Goal: Contribute content: Add original content to the website for others to see

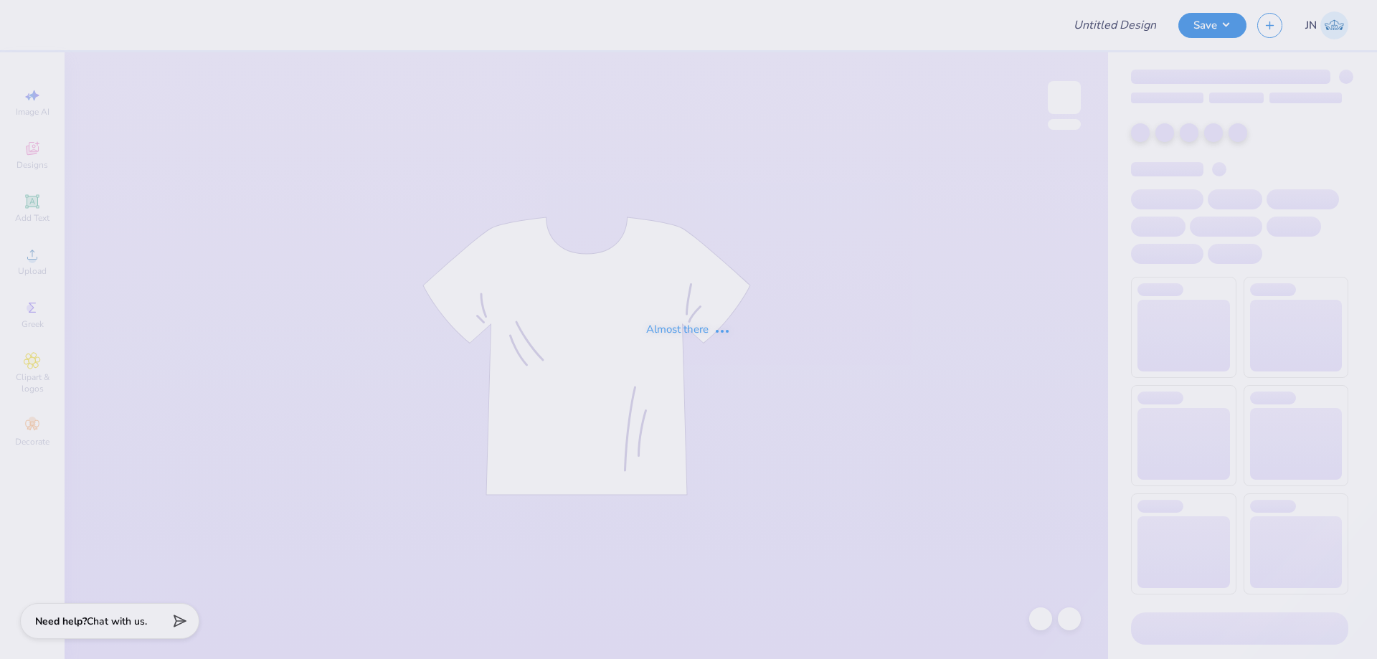
type input "Sigma Tau Gamma House Opening"
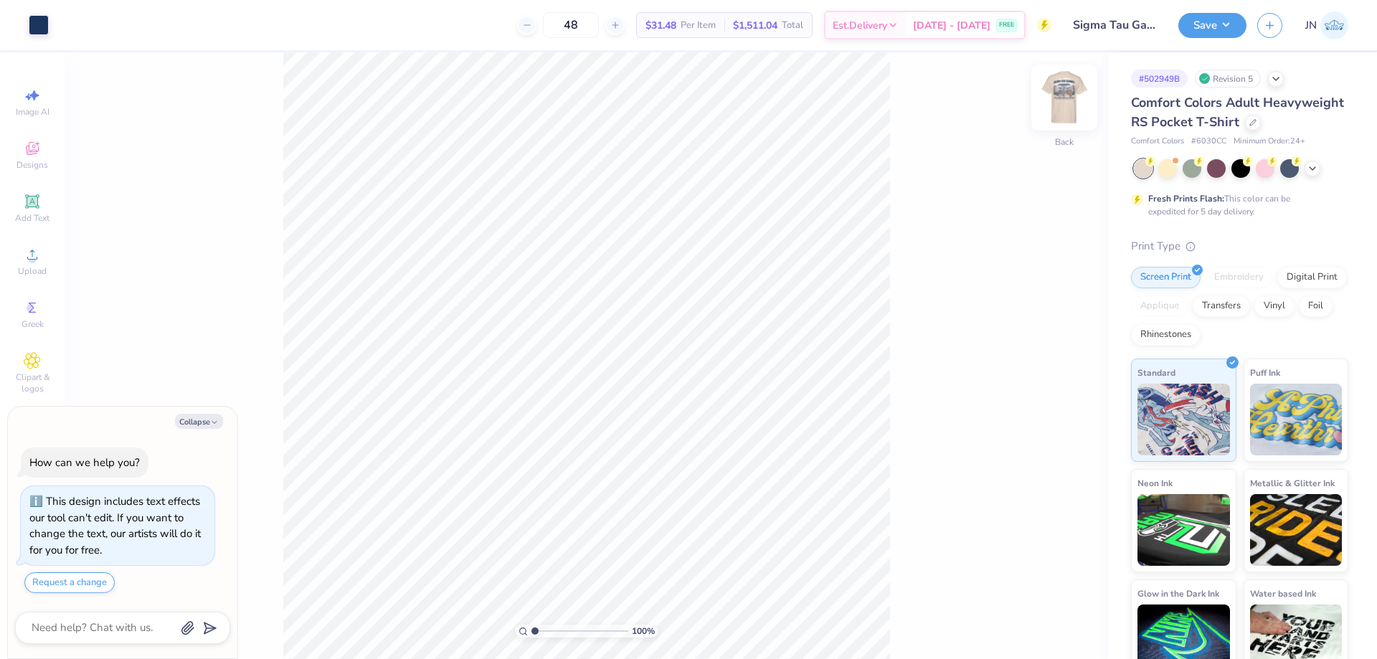
click at [1060, 95] on img at bounding box center [1064, 97] width 57 height 57
type textarea "x"
type input "2.01"
click at [544, 631] on input "range" at bounding box center [579, 631] width 97 height 13
click at [694, 535] on li "Ungroup" at bounding box center [732, 530] width 113 height 28
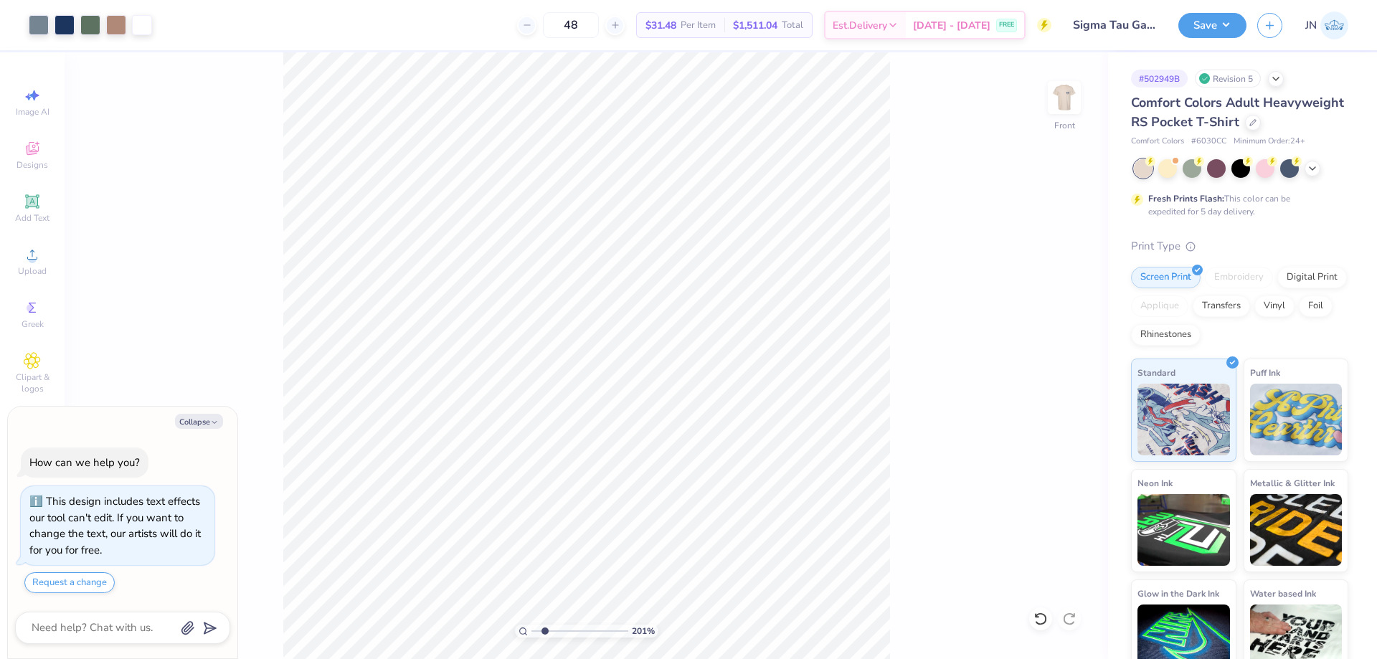
type textarea "x"
click at [1054, 101] on img at bounding box center [1064, 97] width 29 height 29
click at [198, 419] on button "Collapse" at bounding box center [199, 421] width 48 height 15
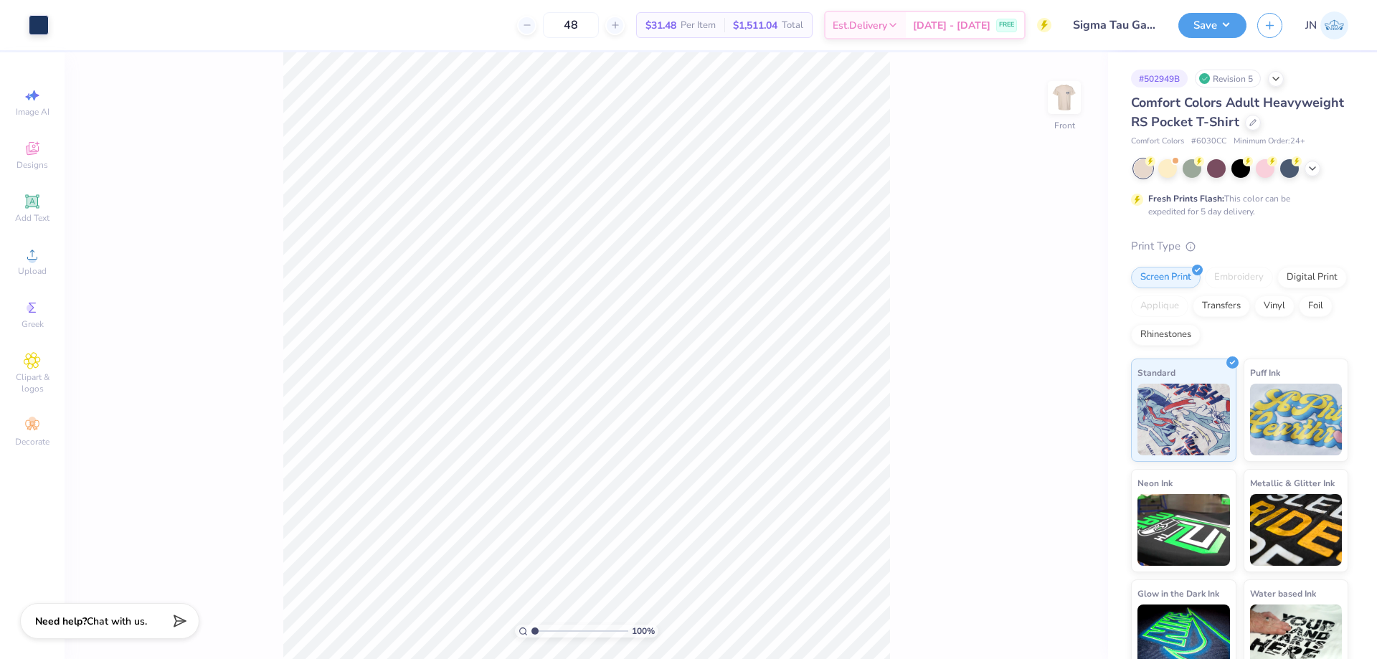
type textarea "x"
click at [24, 262] on icon at bounding box center [32, 254] width 17 height 17
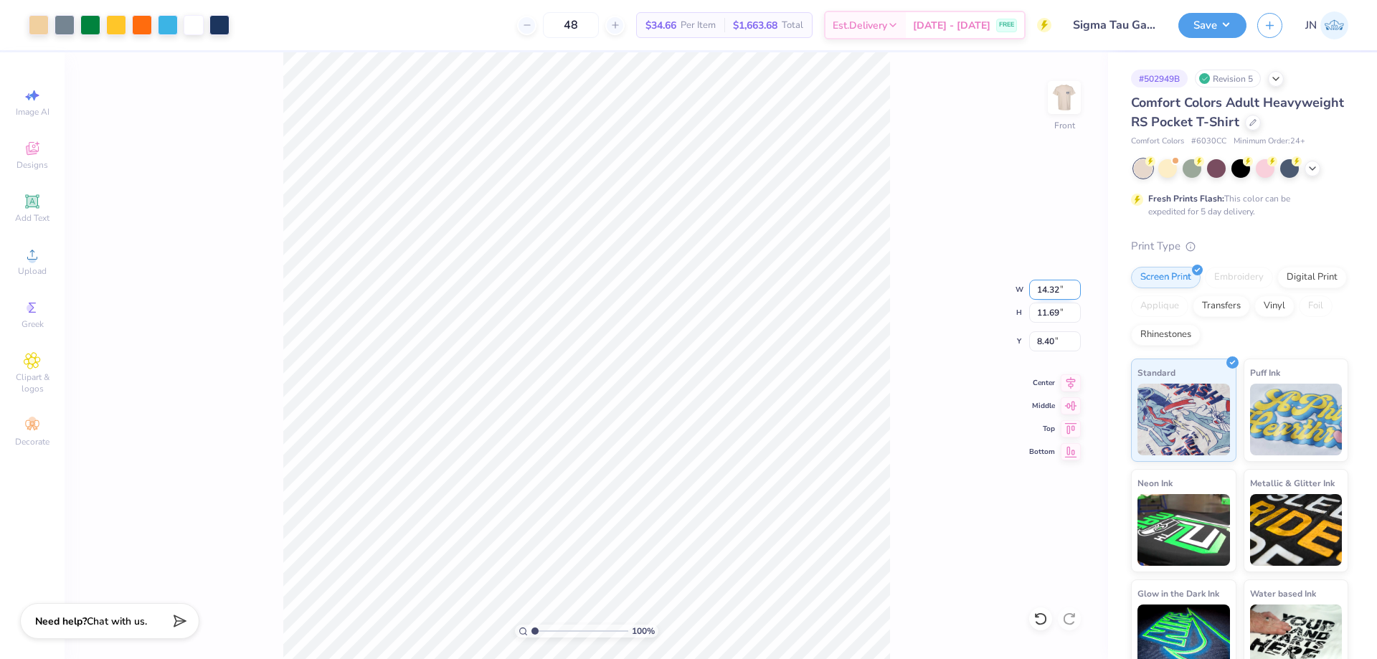
click at [1042, 291] on input "14.32" at bounding box center [1055, 290] width 52 height 20
type input "12"
click at [1062, 344] on input "8.40" at bounding box center [1055, 341] width 52 height 20
click at [1051, 340] on input "8.40" at bounding box center [1055, 341] width 52 height 20
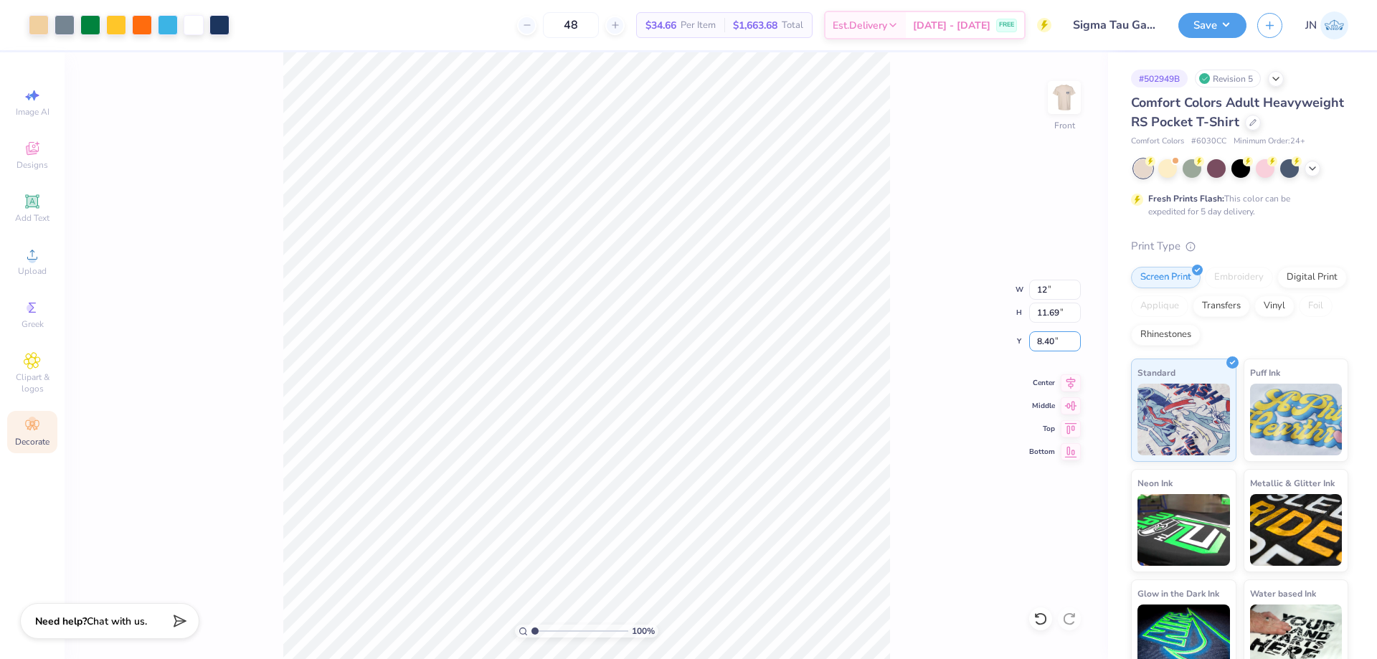
click at [1051, 339] on input "8.40" at bounding box center [1055, 341] width 52 height 20
type input "3"
click at [926, 360] on div "100 % Front W 12 12 " H 11.69 11.69 " Y 3 8.40 " Center Middle Top Bottom" at bounding box center [586, 355] width 1043 height 607
type input "12.00"
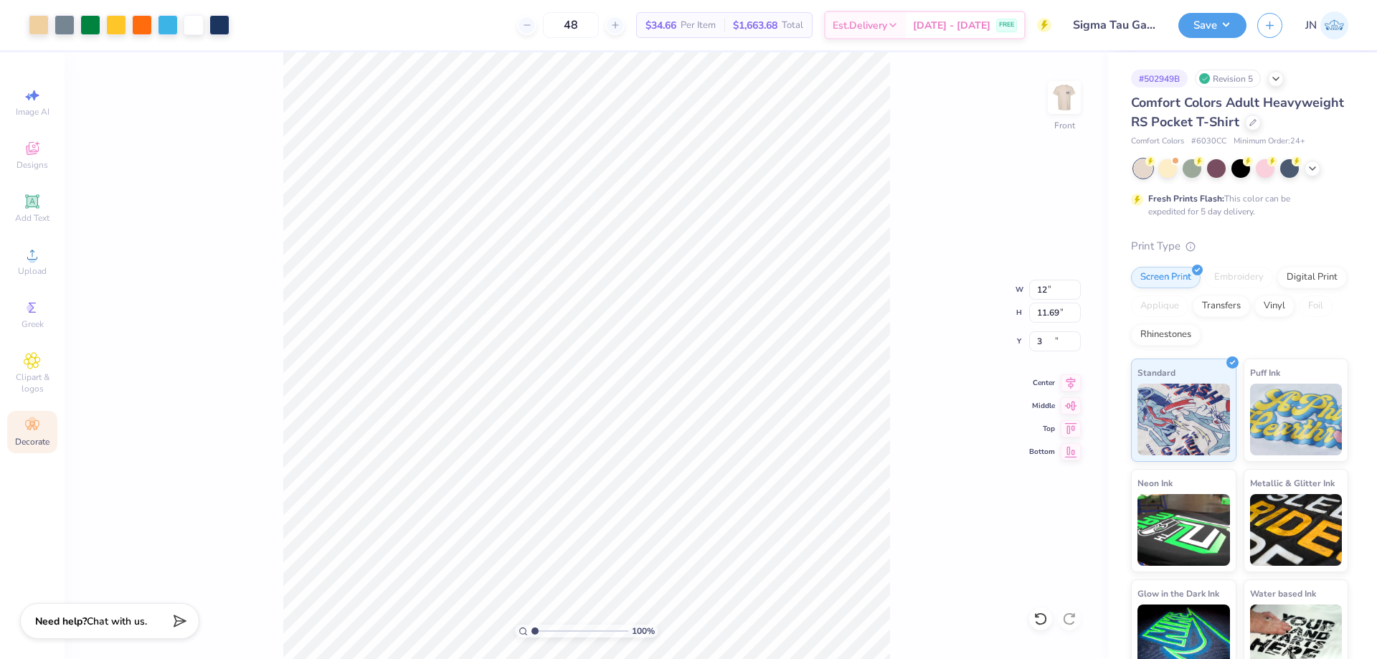
type input "9.80"
type input "3.00"
click at [902, 313] on div "100 % Front W 12.00 12.00 " H 9.80 9.80 " Y 3.00 3.00 " Center Middle Top Bottom" at bounding box center [586, 355] width 1043 height 607
click at [1068, 105] on img at bounding box center [1064, 97] width 57 height 57
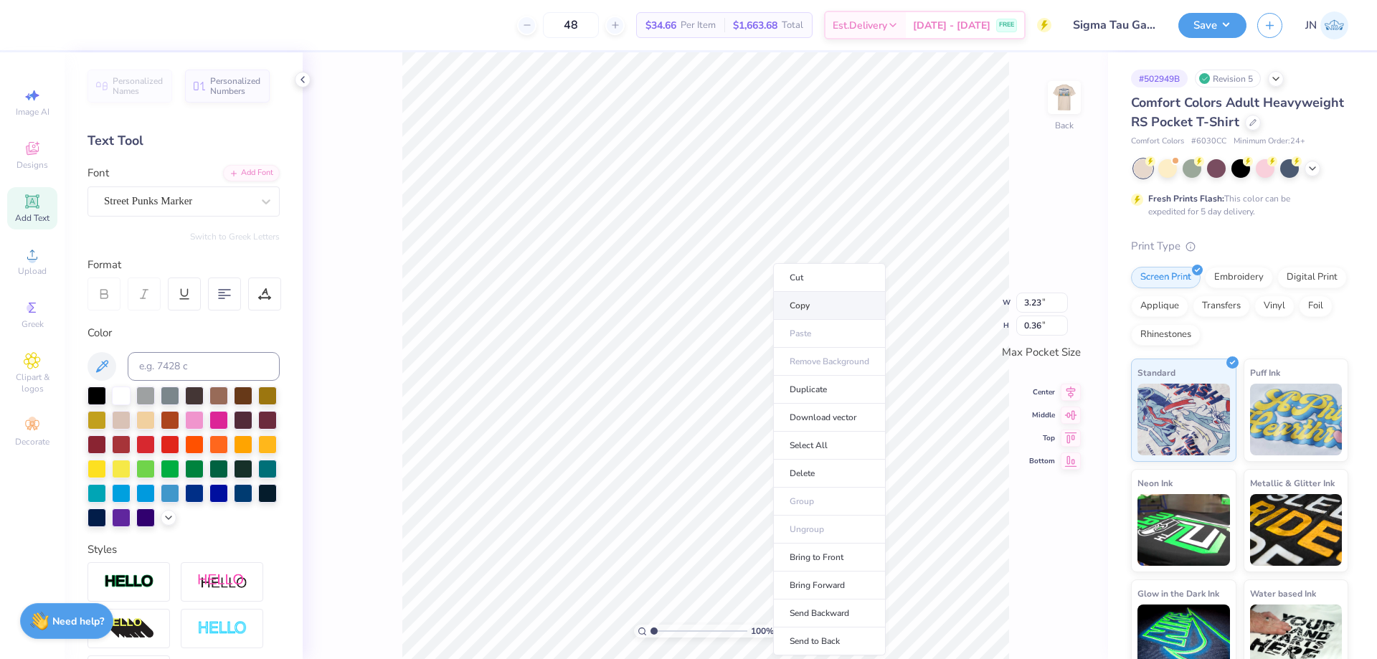
click at [810, 308] on li "Copy" at bounding box center [829, 306] width 113 height 28
click at [1075, 93] on img at bounding box center [1064, 97] width 57 height 57
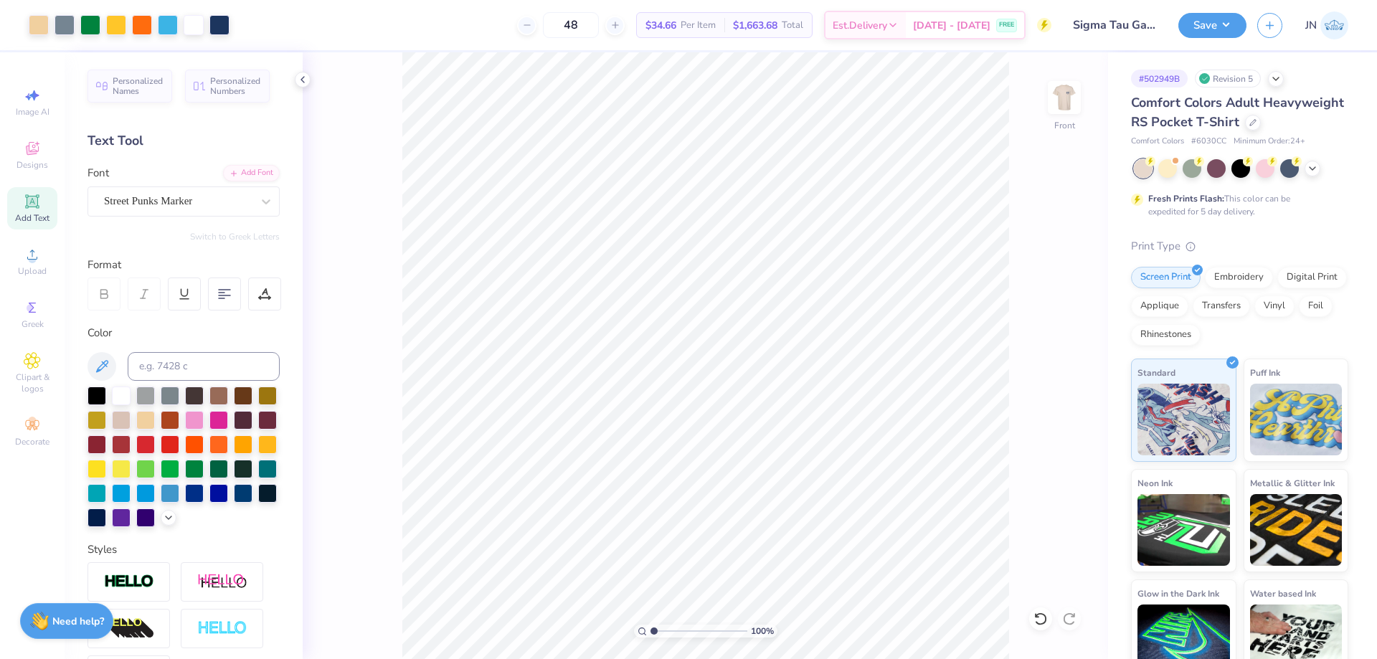
click at [353, 410] on div "100 % Front" at bounding box center [705, 355] width 805 height 607
click at [34, 255] on icon at bounding box center [32, 254] width 17 height 17
click at [691, 333] on li "Paste" at bounding box center [711, 334] width 113 height 28
type input "3.33"
type input "0.38"
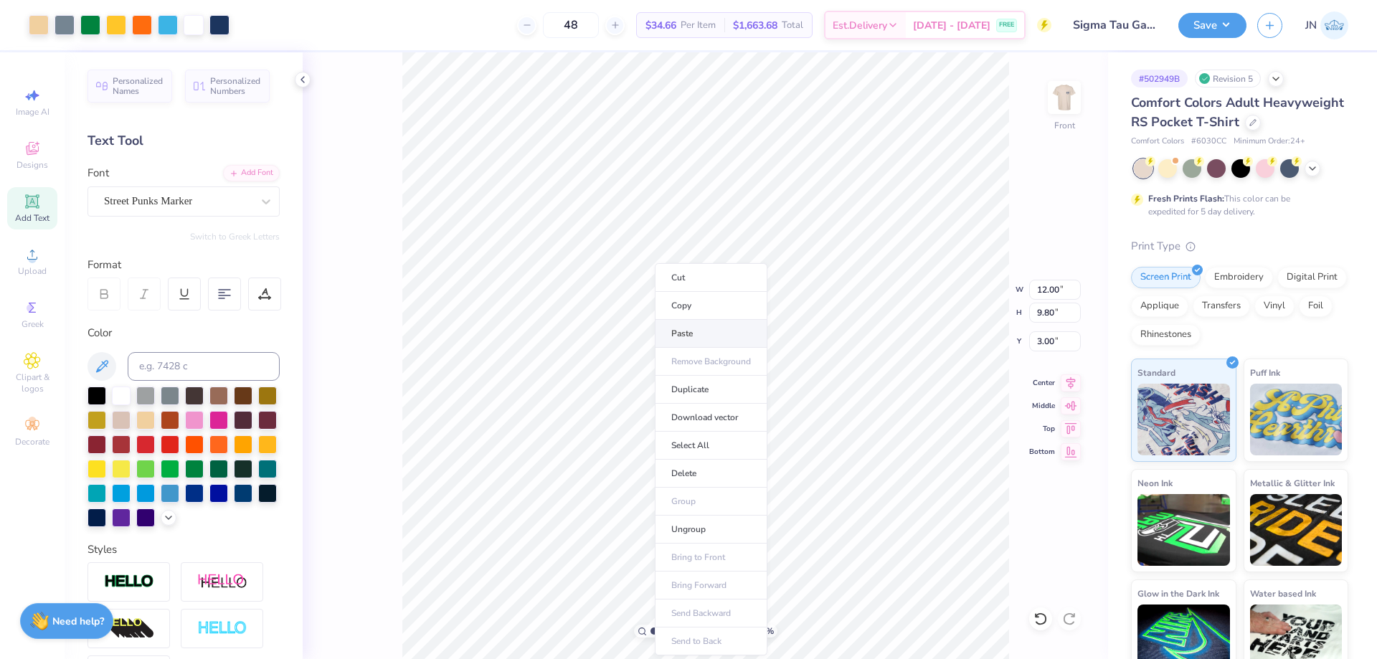
type input "12.10"
type input "2.08"
click at [664, 627] on input "range" at bounding box center [698, 631] width 97 height 13
type input "12.80"
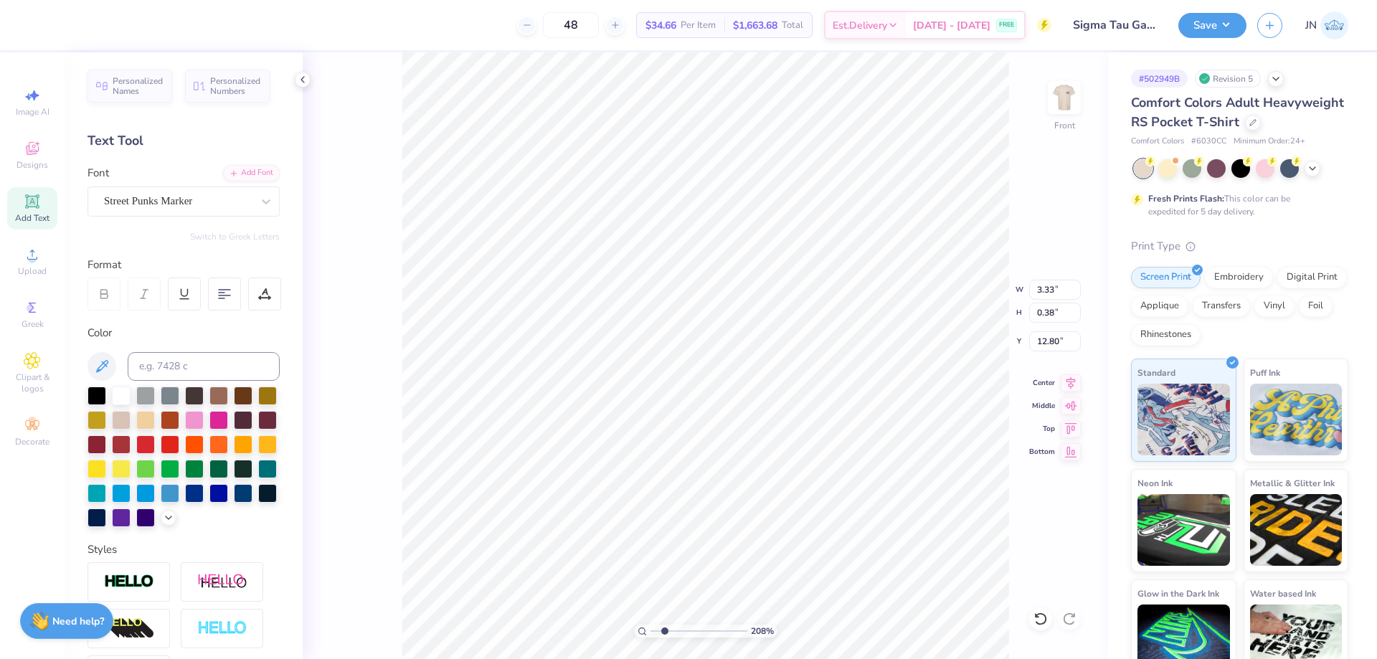
type textarea "House Grand Opening Weekend"
click at [1074, 383] on icon at bounding box center [1071, 380] width 20 height 17
type input "4.89"
type input "8.50"
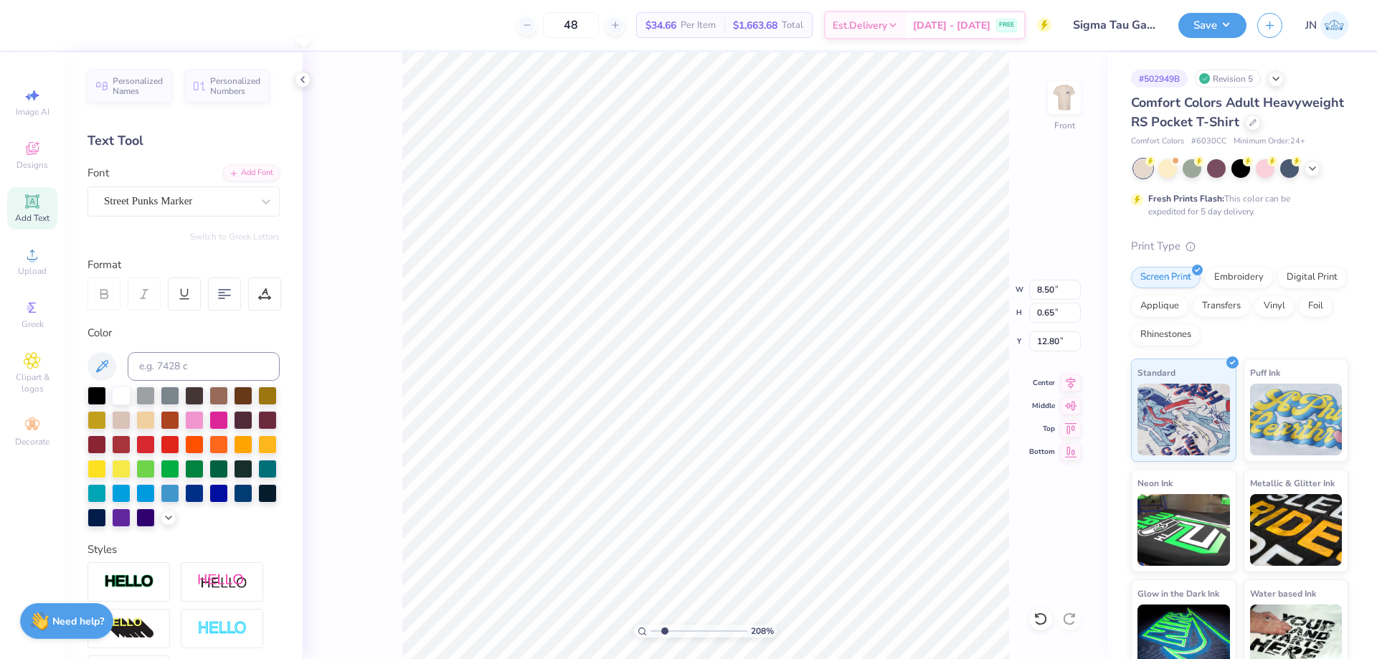
type input "0.65"
click at [1067, 389] on icon at bounding box center [1071, 382] width 20 height 17
click at [25, 218] on span "Add Text" at bounding box center [32, 217] width 34 height 11
type input "6.03"
type input "1.75"
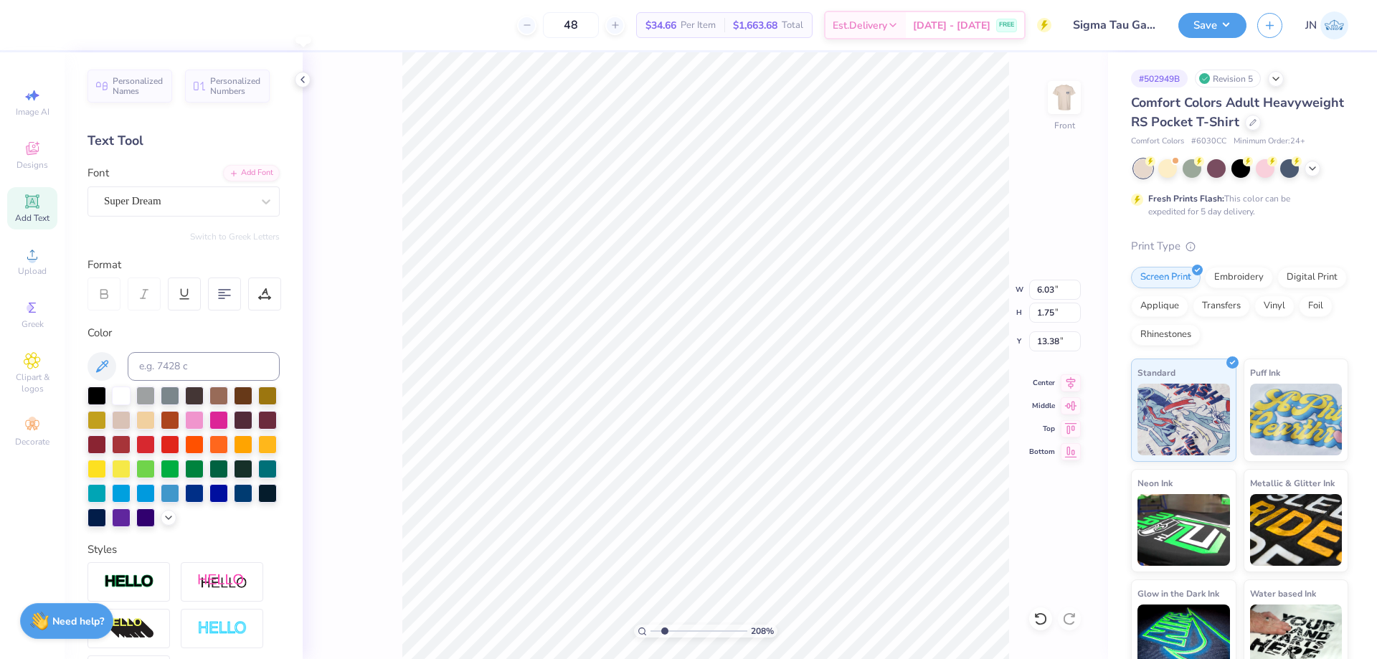
type input "13.38"
type textarea "TUSCALOOSA, ALABAMA • AUGUST 29TH - 30TH"
click at [180, 360] on input at bounding box center [204, 366] width 152 height 29
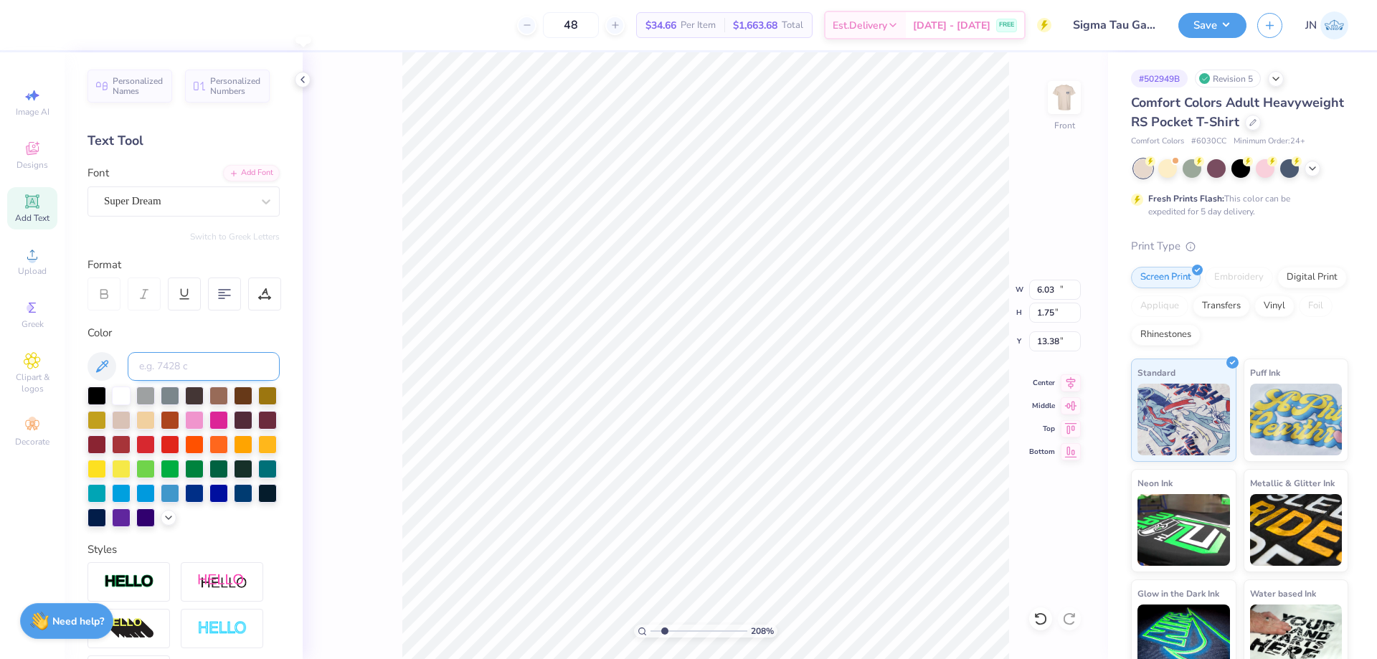
type input "14.32"
type input "0.55"
type input "14.00"
click at [1051, 285] on input "14.32" at bounding box center [1055, 290] width 52 height 20
click at [1051, 285] on input "1" at bounding box center [1055, 290] width 52 height 20
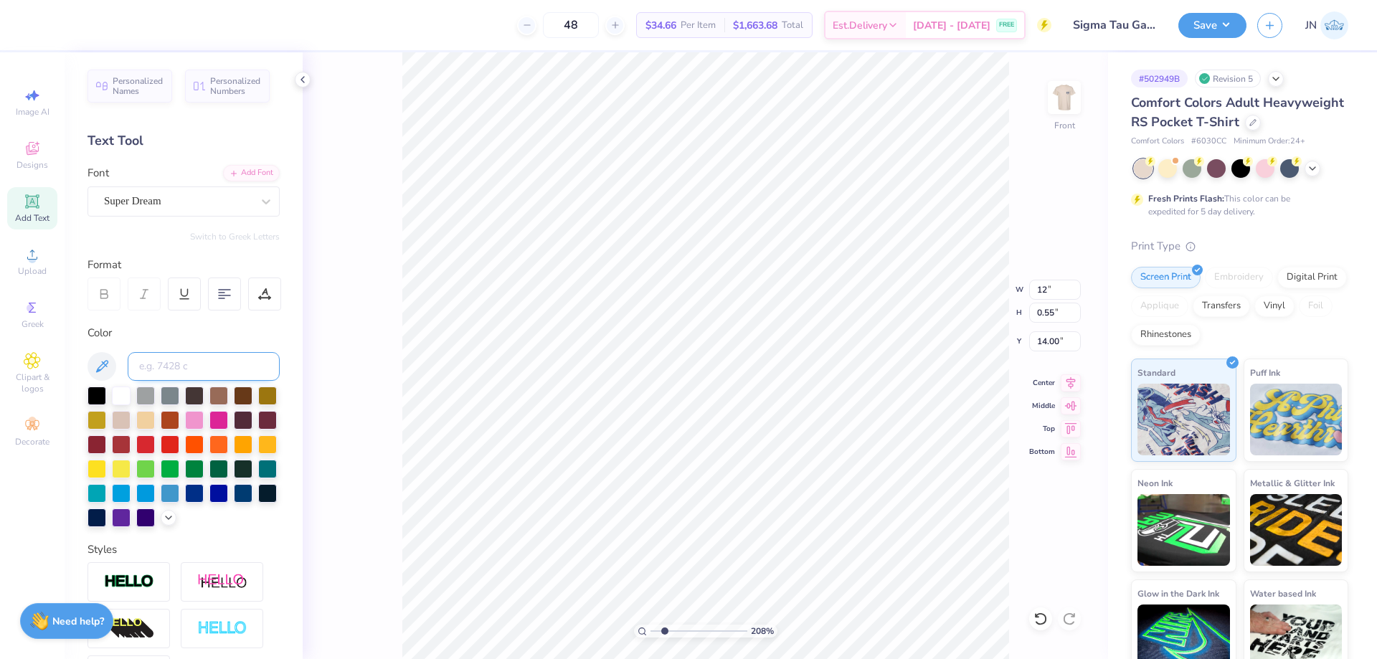
click at [186, 369] on input at bounding box center [204, 366] width 152 height 29
type input "12.00"
type input "0.47"
type input "14.04"
click at [205, 360] on input at bounding box center [204, 366] width 152 height 29
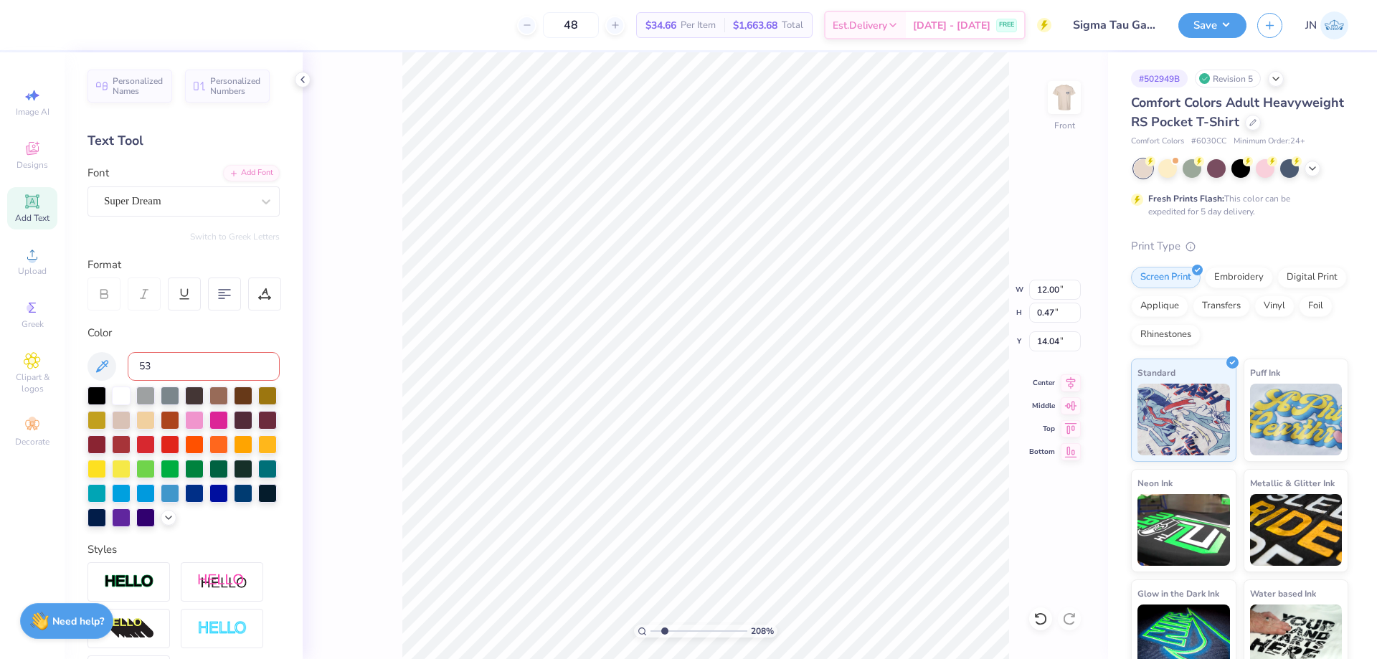
type input "534"
type input "0.46"
click at [173, 188] on div "Super Dream" at bounding box center [183, 201] width 192 height 30
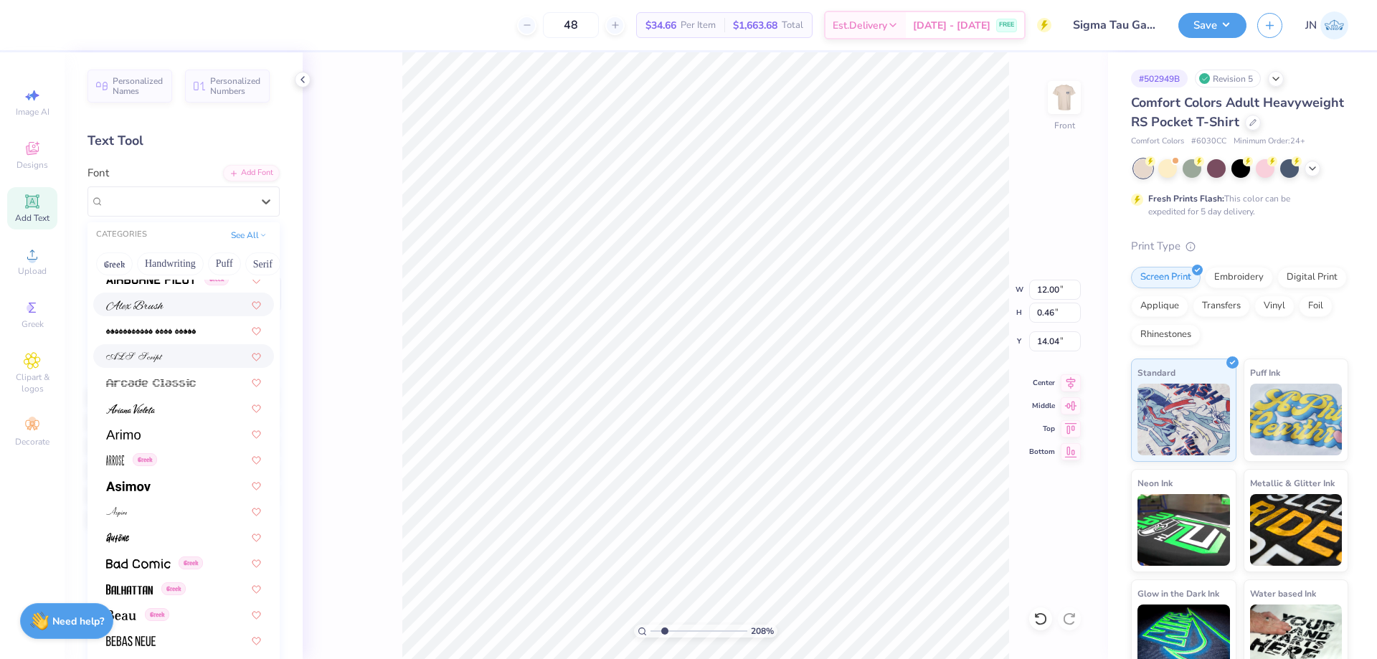
scroll to position [430, 0]
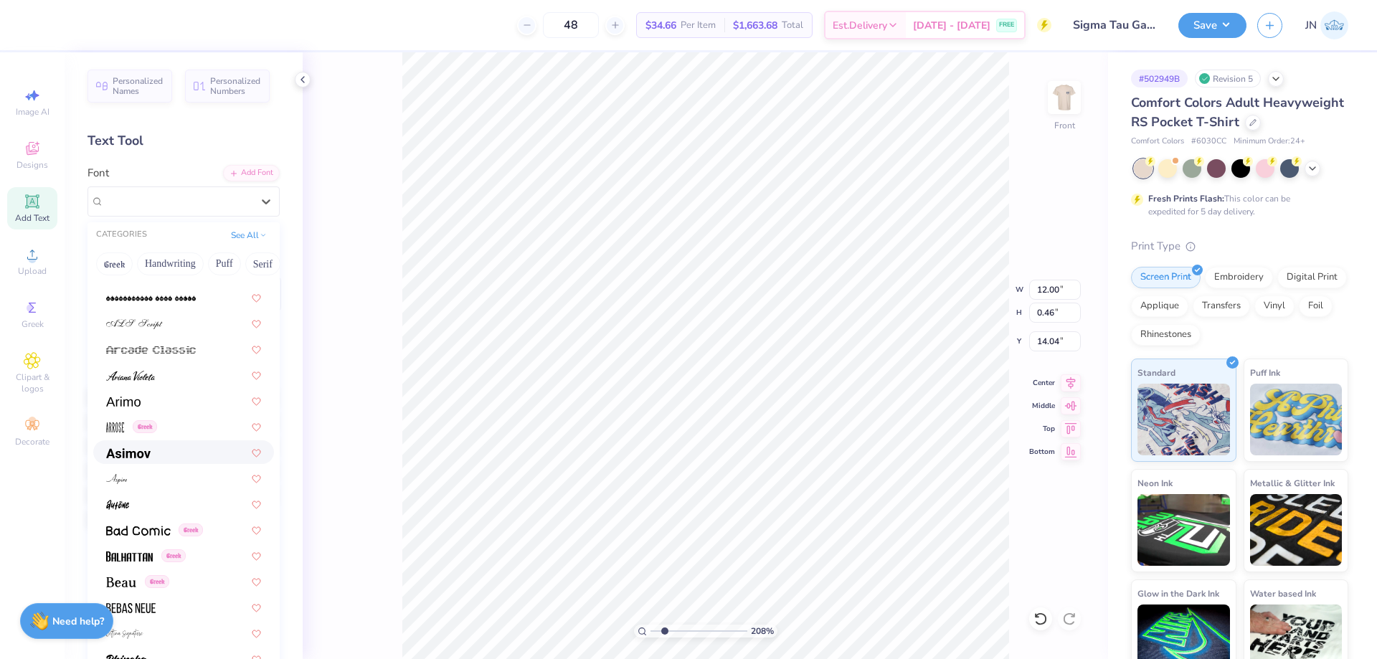
click at [132, 456] on img at bounding box center [128, 453] width 44 height 10
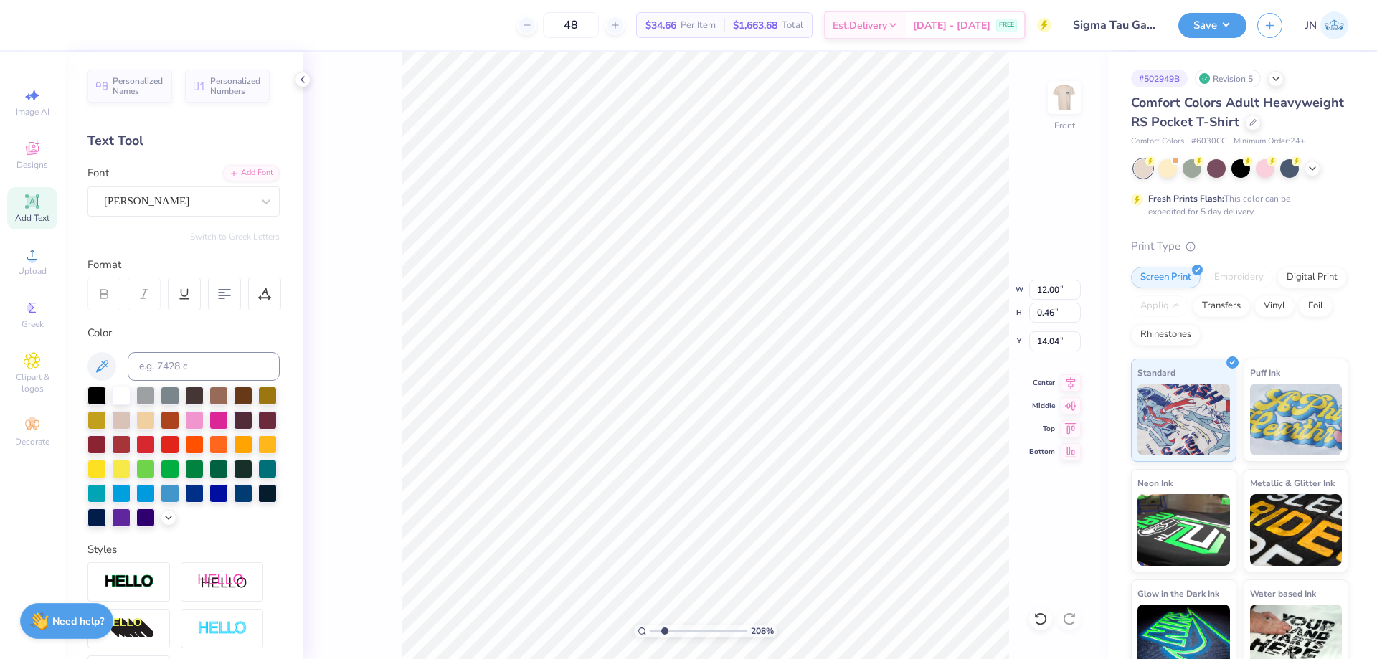
type input "12.26"
type input "0.49"
type input "14.03"
click at [1071, 382] on icon at bounding box center [1071, 380] width 20 height 17
type input "9.85"
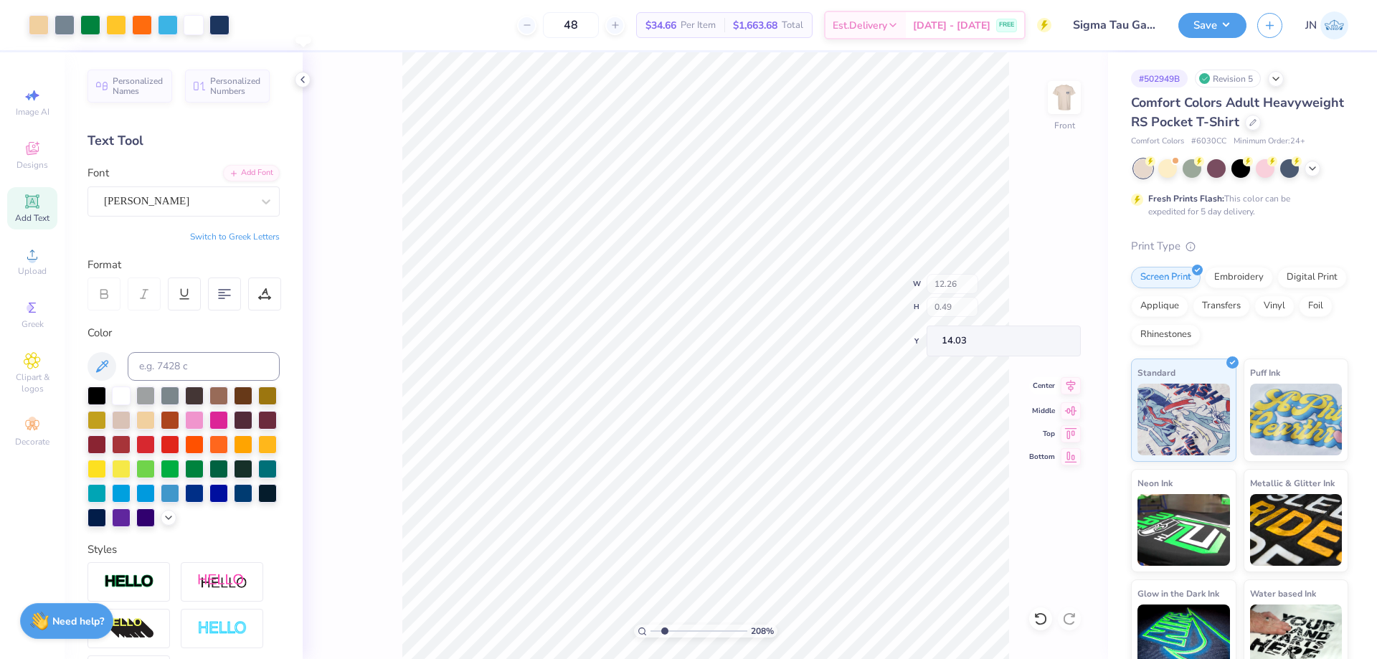
type input "0.40"
type input "9.49"
type input "0.38"
click at [1068, 380] on icon at bounding box center [1071, 380] width 20 height 17
type input "1"
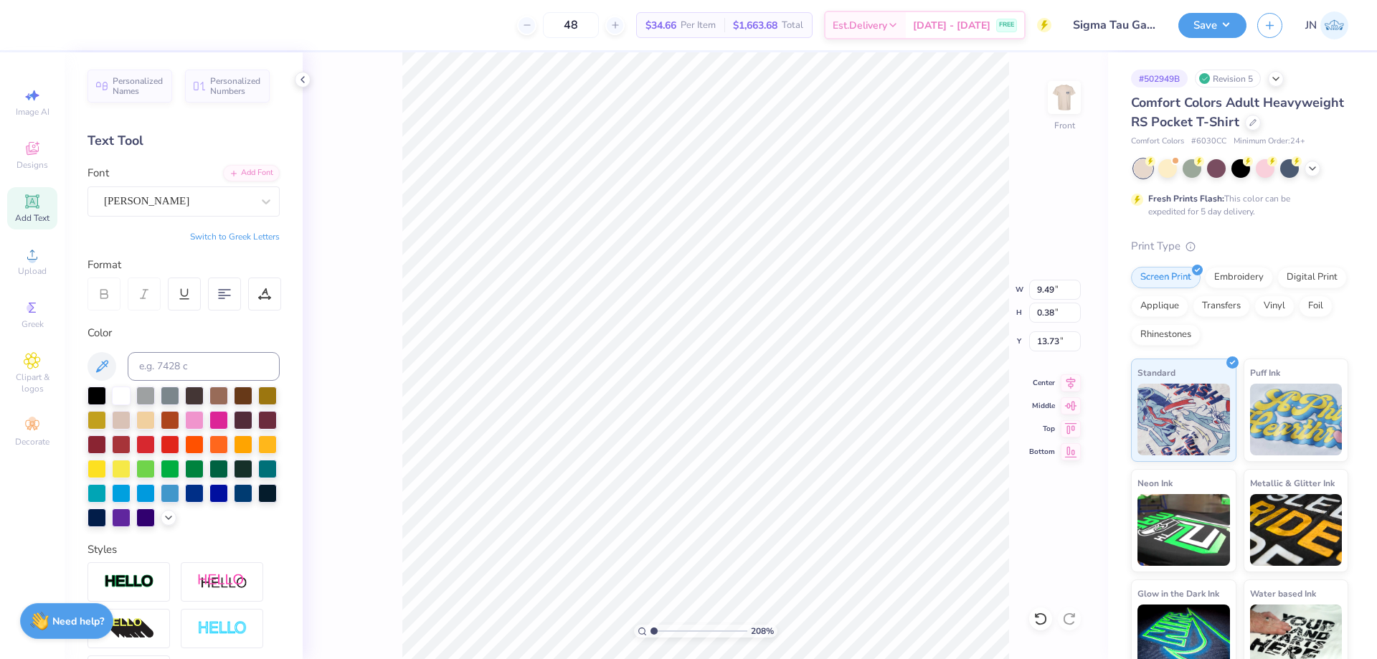
click at [651, 631] on input "range" at bounding box center [698, 631] width 97 height 13
click at [1183, 38] on div "Save JN" at bounding box center [1277, 25] width 199 height 50
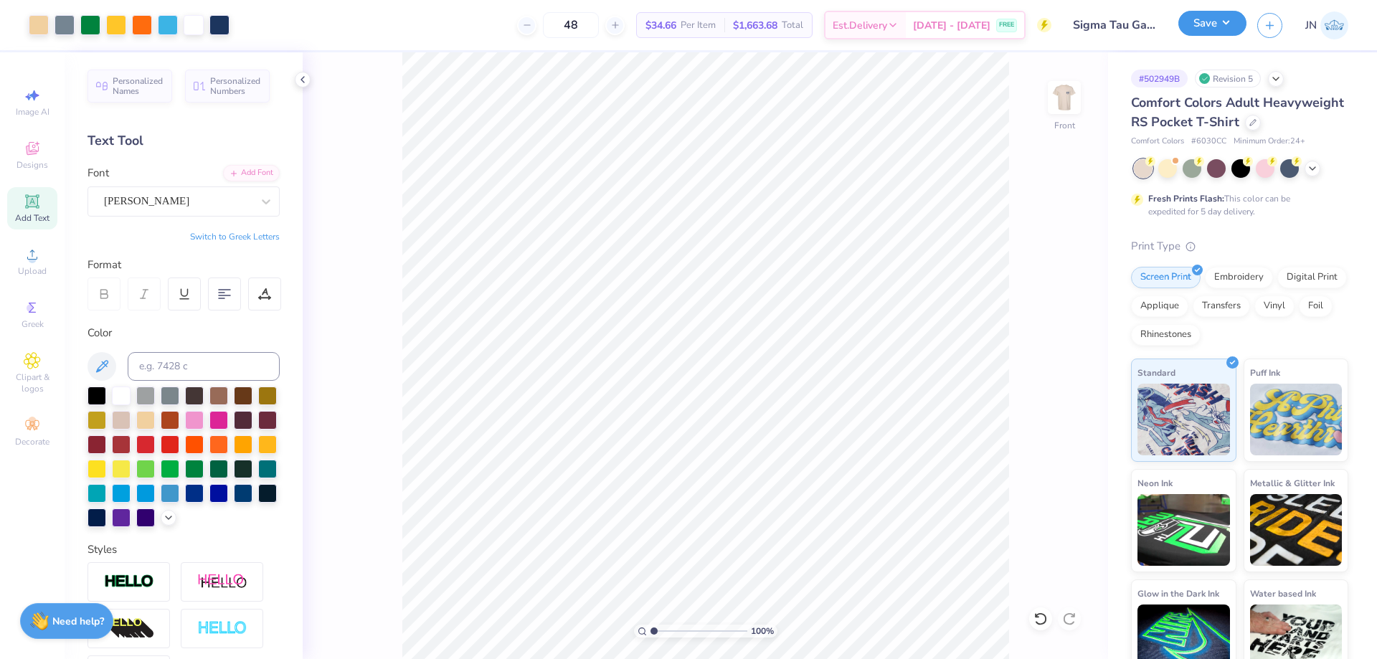
click at [1195, 27] on button "Save" at bounding box center [1212, 23] width 68 height 25
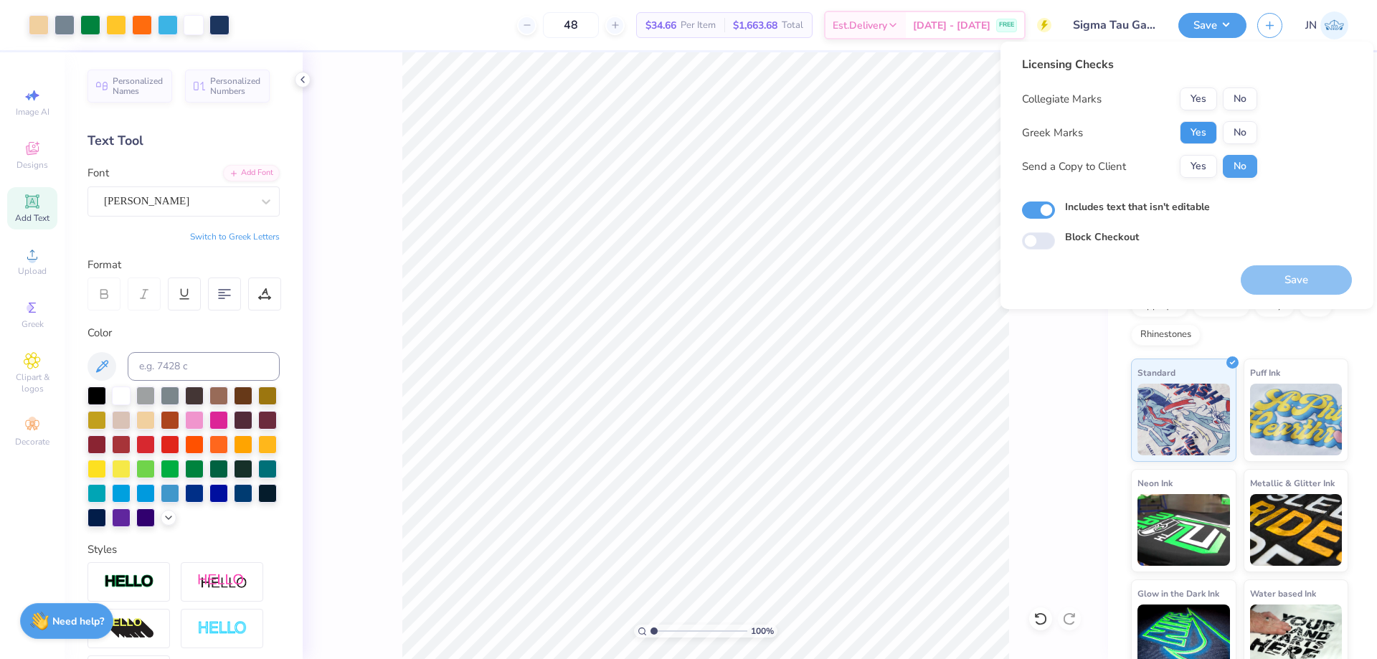
click at [1191, 129] on button "Yes" at bounding box center [1198, 132] width 37 height 23
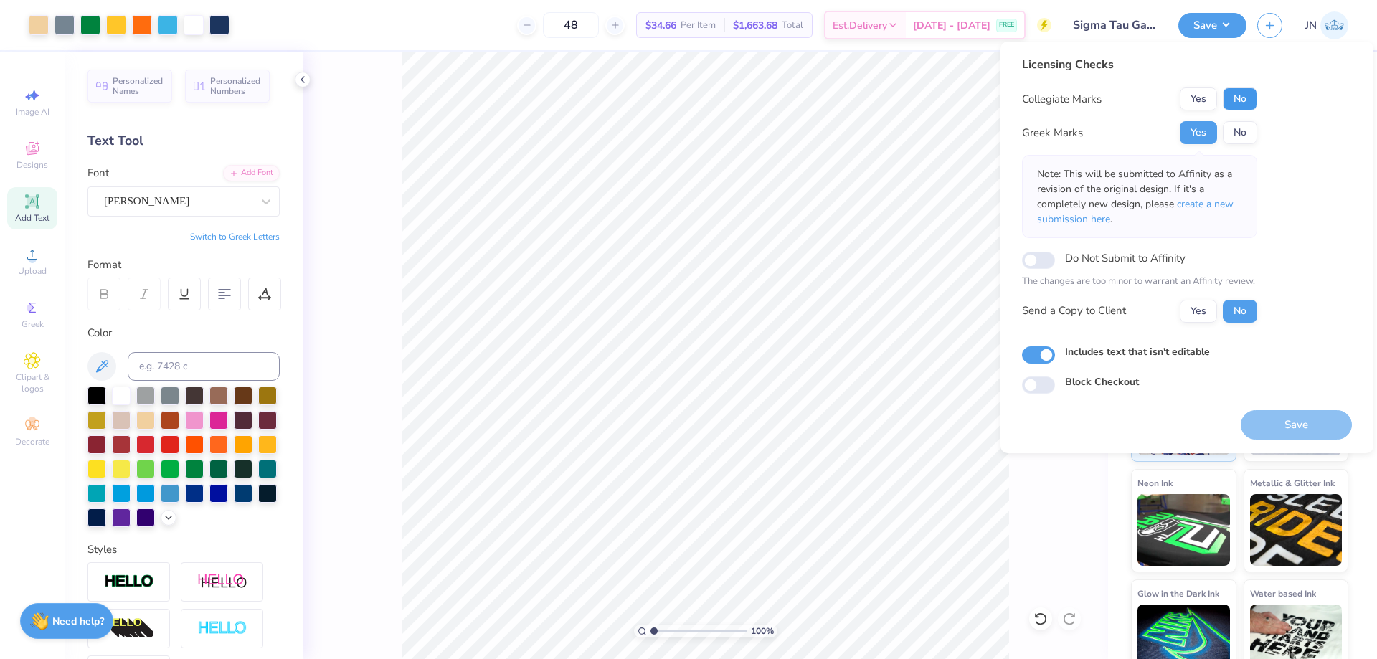
click at [1237, 107] on button "No" at bounding box center [1240, 98] width 34 height 23
click at [1281, 413] on button "Save" at bounding box center [1296, 424] width 111 height 29
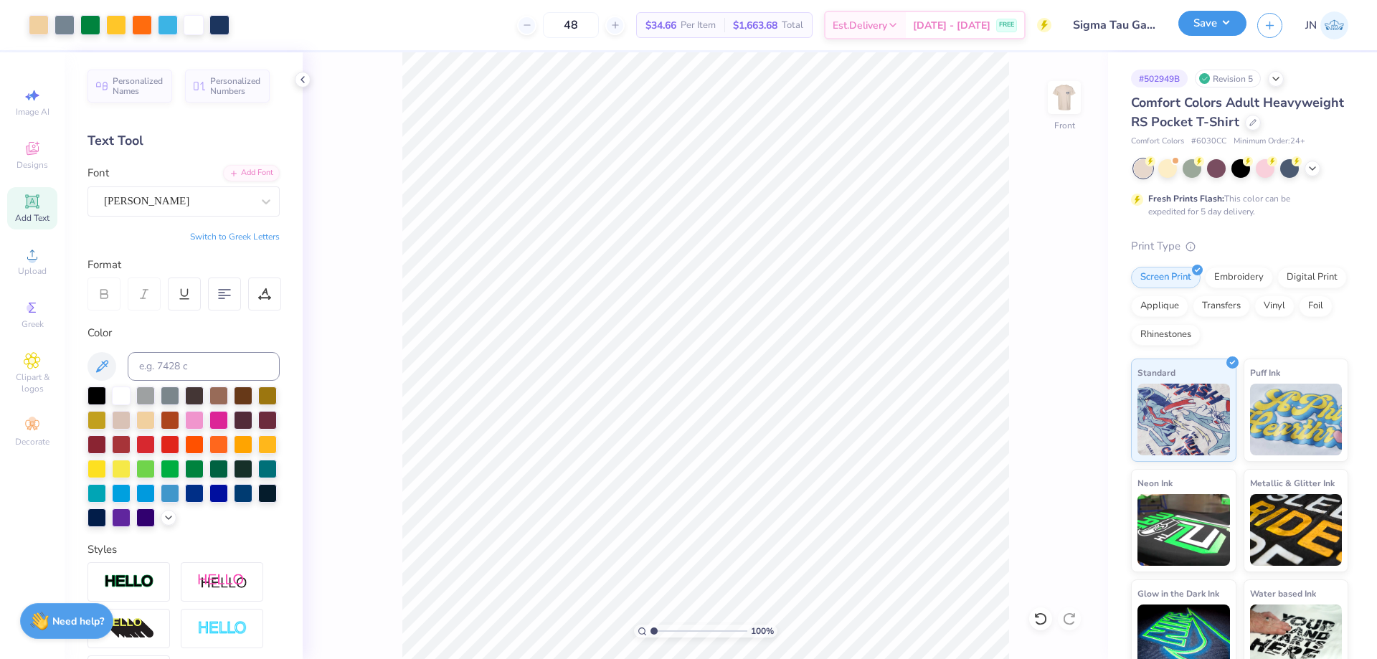
click at [1206, 29] on button "Save" at bounding box center [1212, 23] width 68 height 25
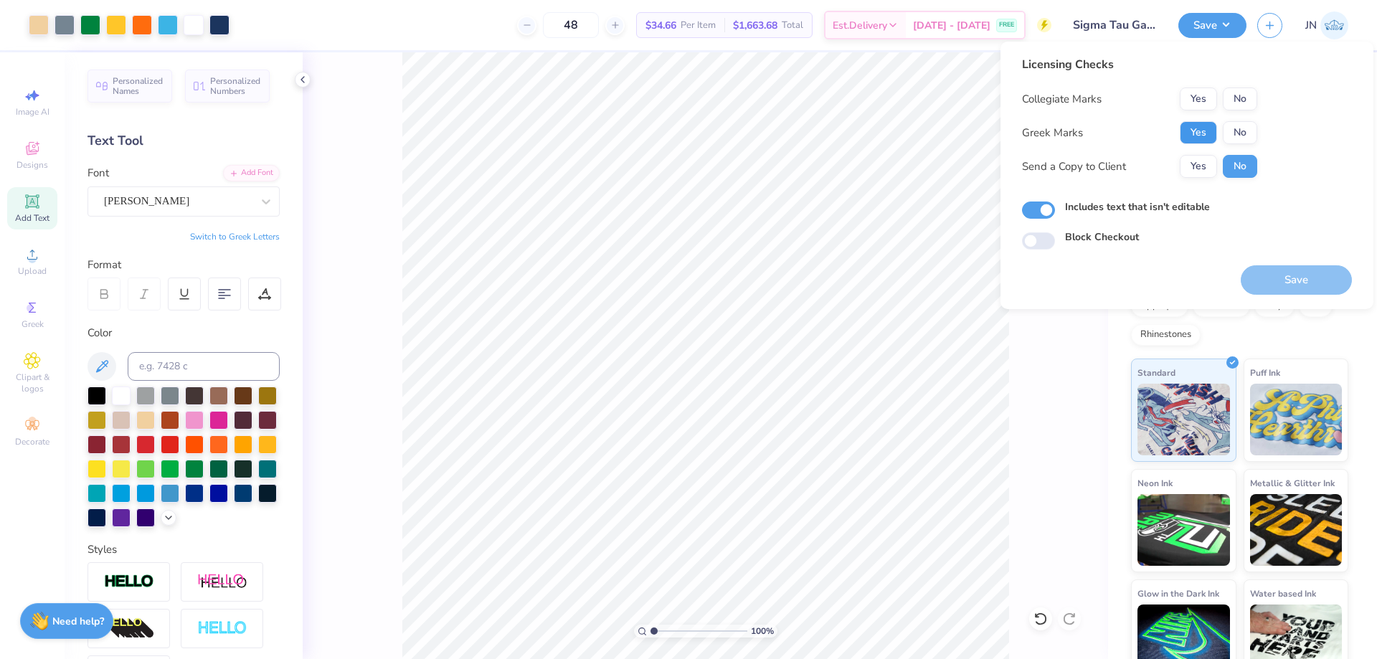
click at [1209, 128] on button "Yes" at bounding box center [1198, 132] width 37 height 23
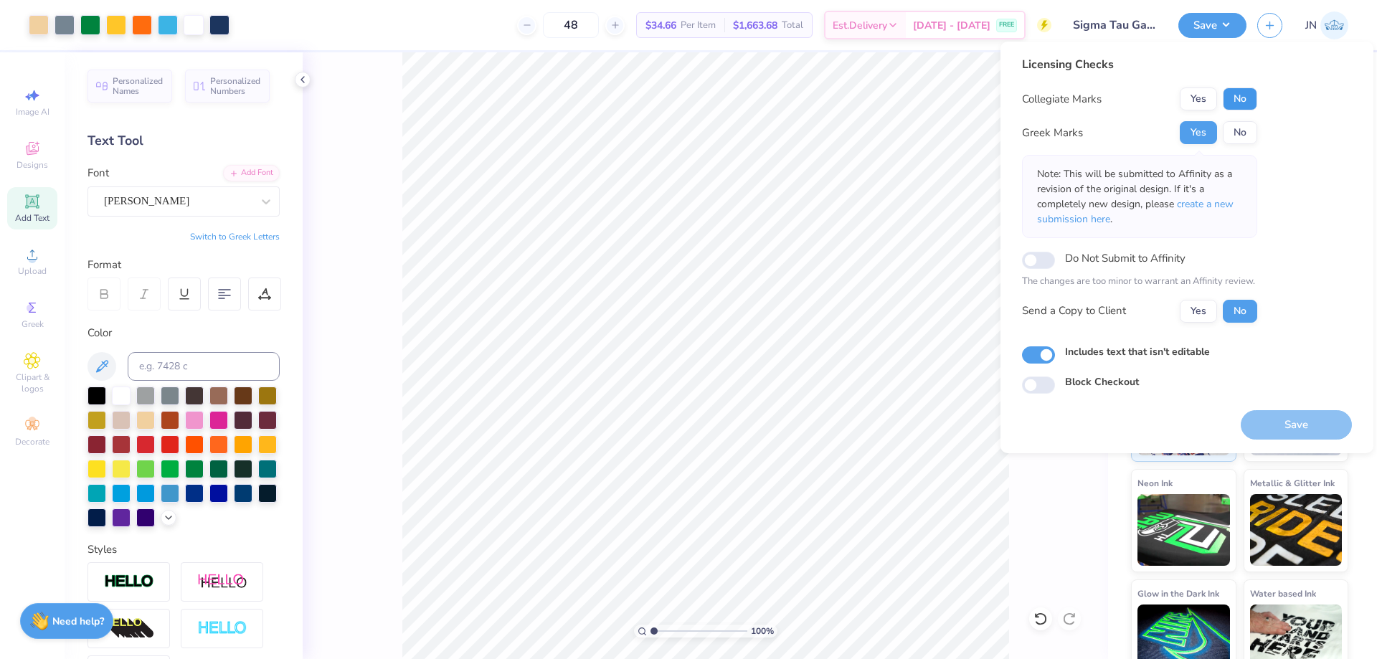
click at [1233, 98] on button "No" at bounding box center [1240, 98] width 34 height 23
click at [1281, 422] on button "Save" at bounding box center [1296, 424] width 111 height 29
